Goal: Transaction & Acquisition: Purchase product/service

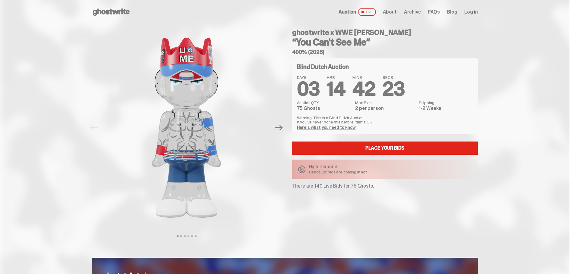
click at [323, 128] on link "Here's what you need to know" at bounding box center [326, 127] width 59 height 5
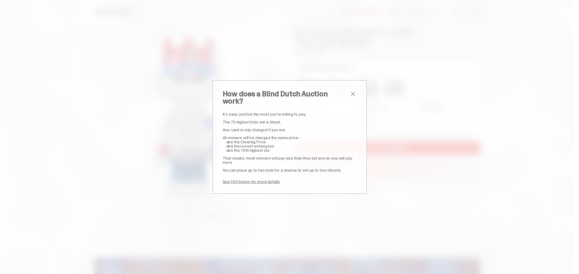
click at [349, 98] on span "close" at bounding box center [352, 93] width 7 height 7
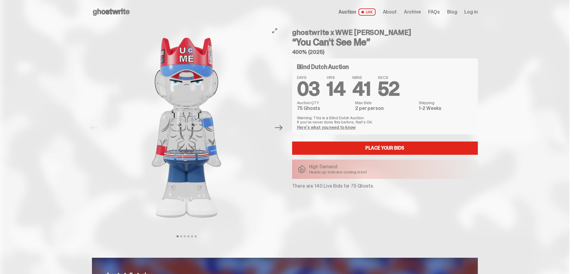
click at [280, 132] on button "Next" at bounding box center [279, 127] width 13 height 13
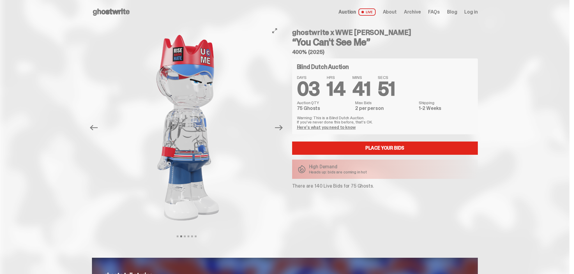
click at [280, 132] on button "Next" at bounding box center [279, 127] width 13 height 13
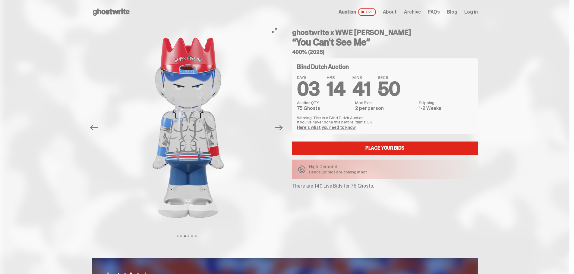
click at [280, 132] on button "Next" at bounding box center [279, 127] width 13 height 13
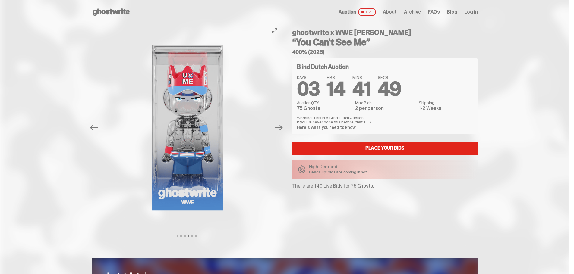
click at [280, 132] on button "Next" at bounding box center [279, 127] width 13 height 13
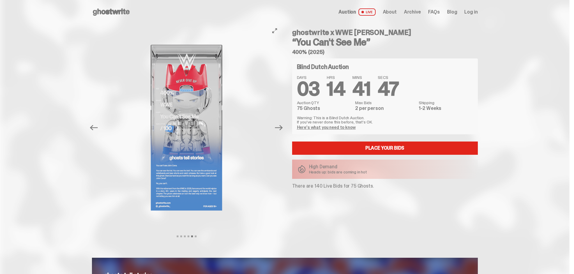
click at [280, 132] on button "Next" at bounding box center [279, 127] width 13 height 13
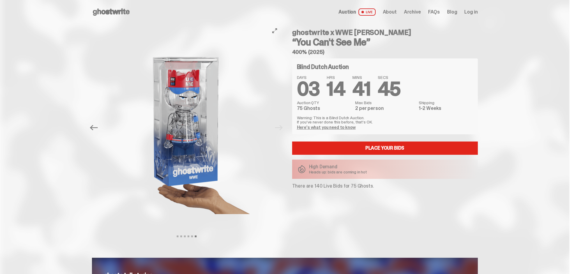
click at [280, 132] on div at bounding box center [186, 127] width 189 height 207
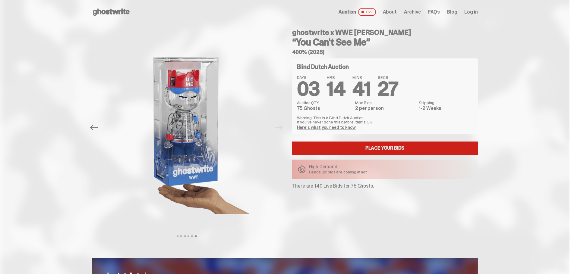
click at [386, 150] on link "Place your Bids" at bounding box center [385, 148] width 186 height 13
